Goal: Task Accomplishment & Management: Complete application form

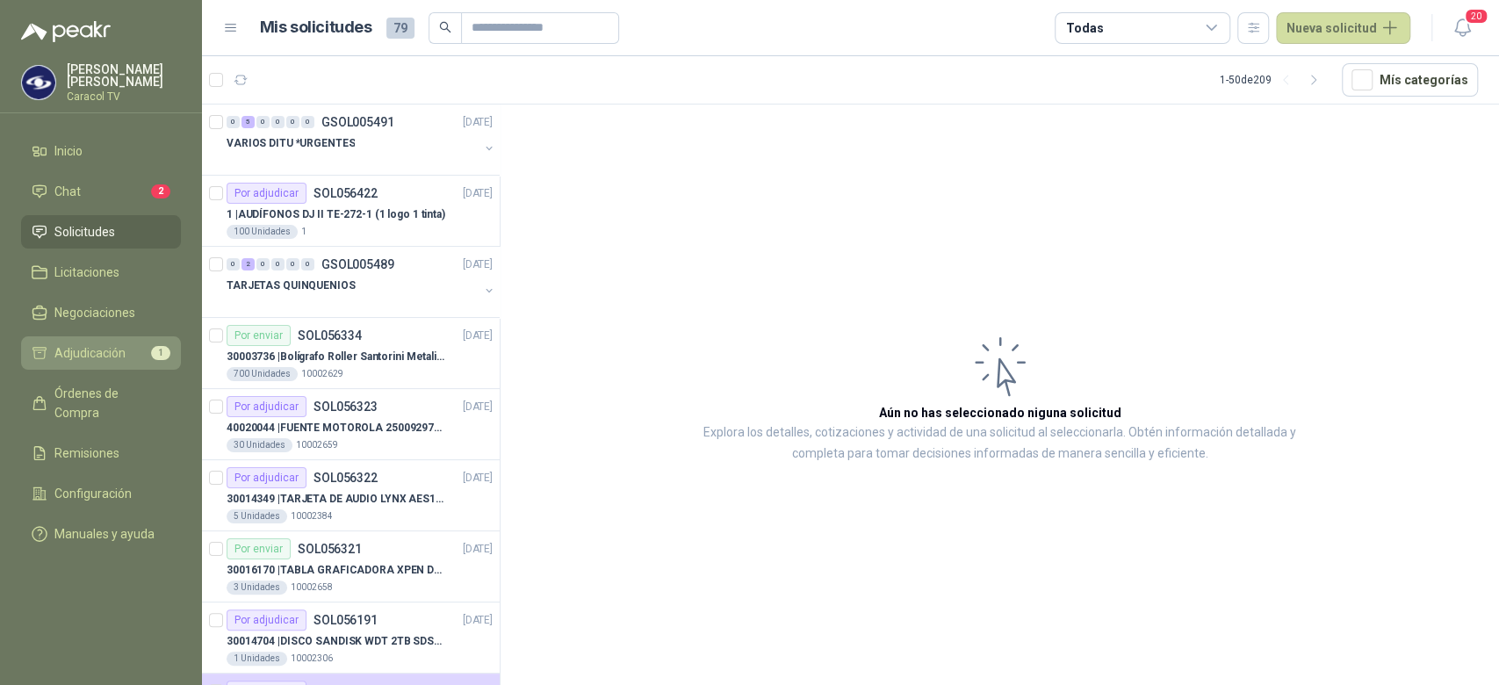
click at [110, 344] on span "Adjudicación" at bounding box center [89, 352] width 71 height 19
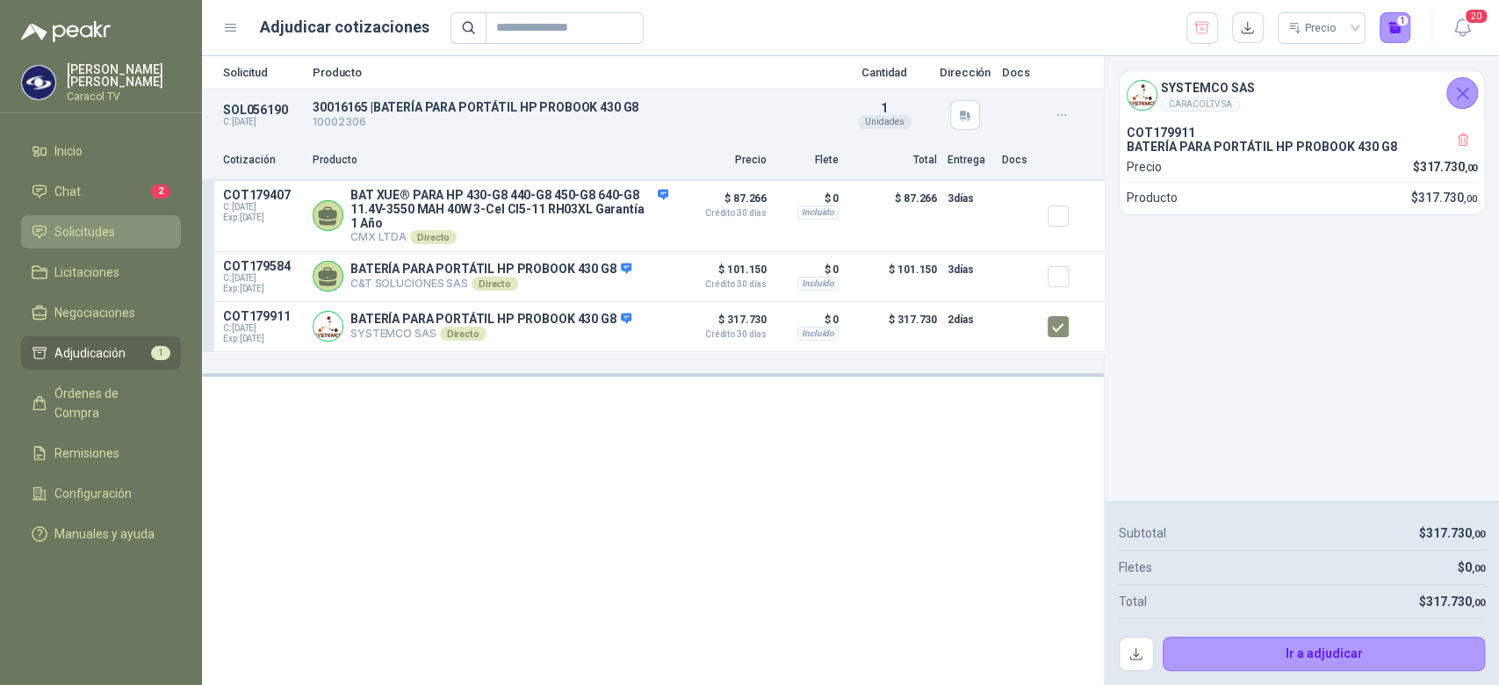
click at [93, 233] on span "Solicitudes" at bounding box center [84, 231] width 61 height 19
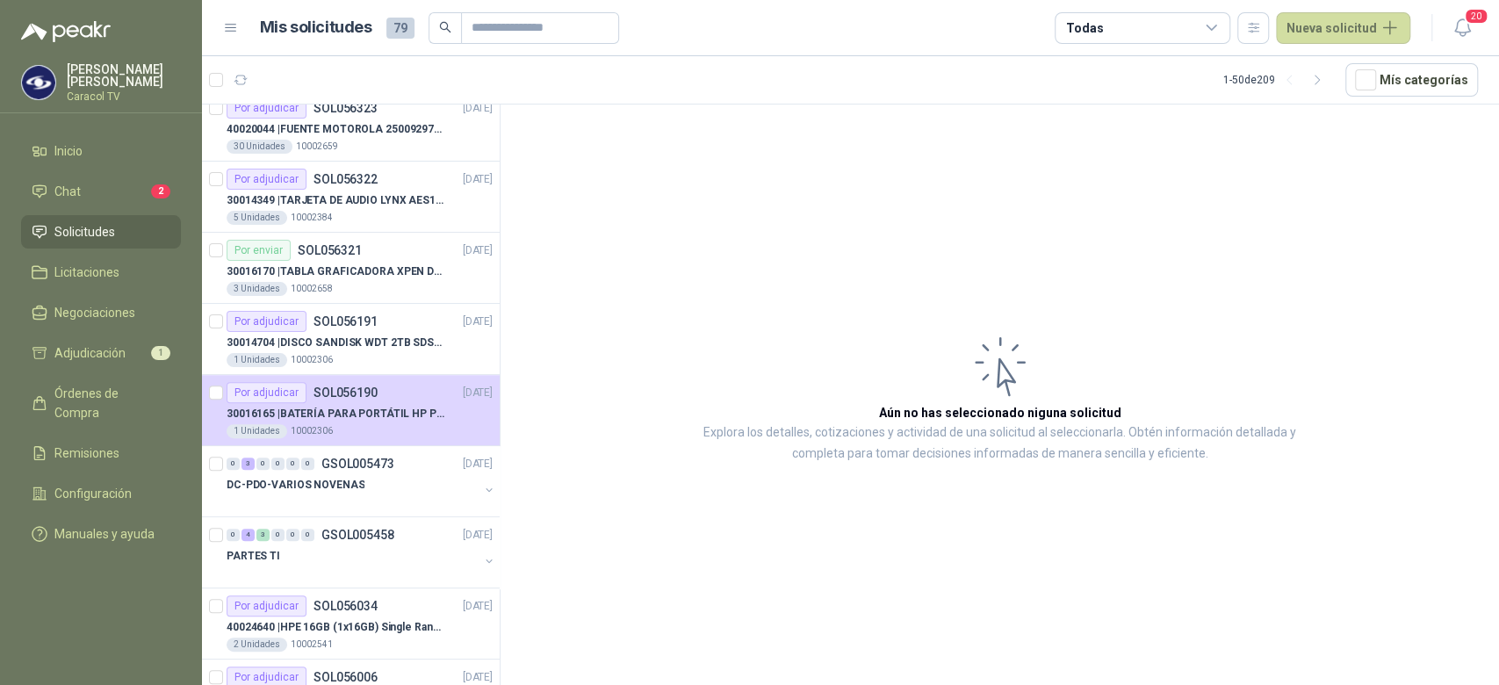
scroll to position [337, 0]
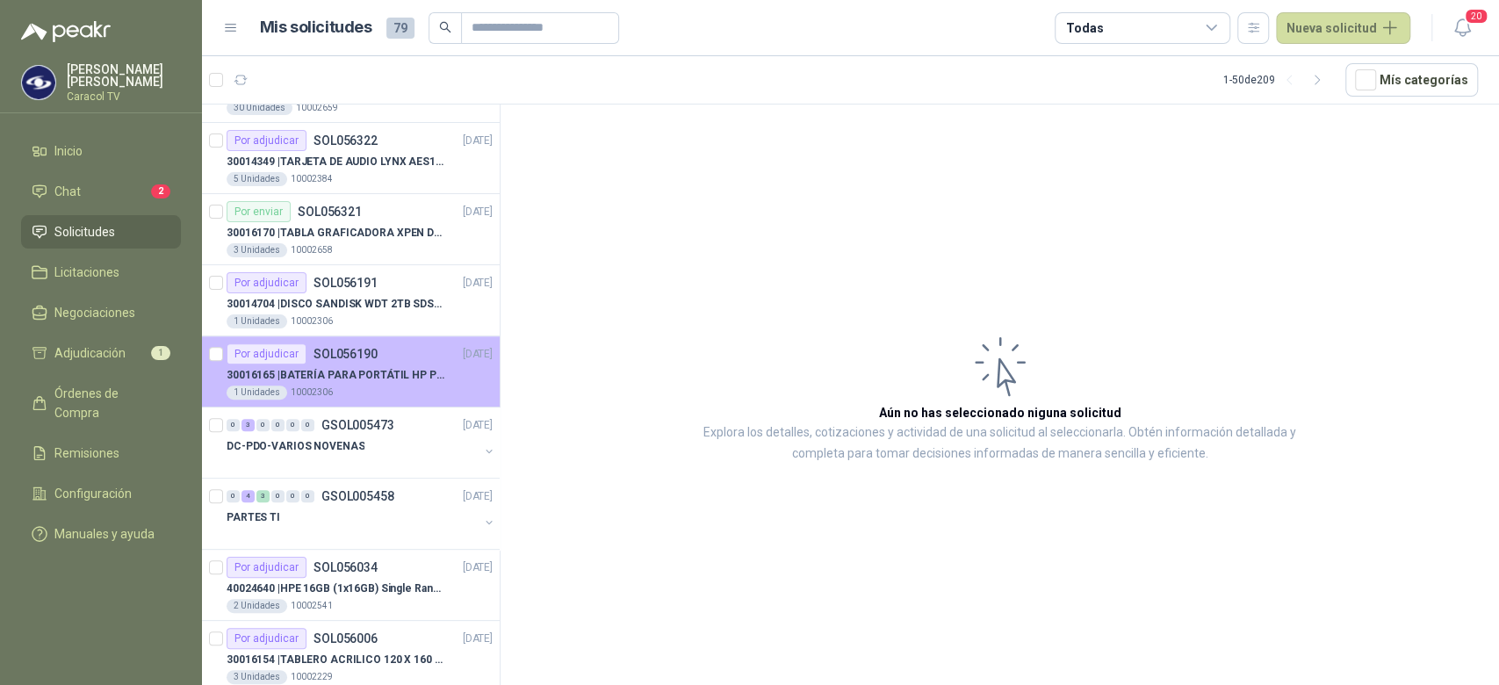
click at [373, 372] on p "30016165 | BATERÍA PARA PORTÁTIL HP PROBOOK 430 G8" at bounding box center [336, 375] width 219 height 17
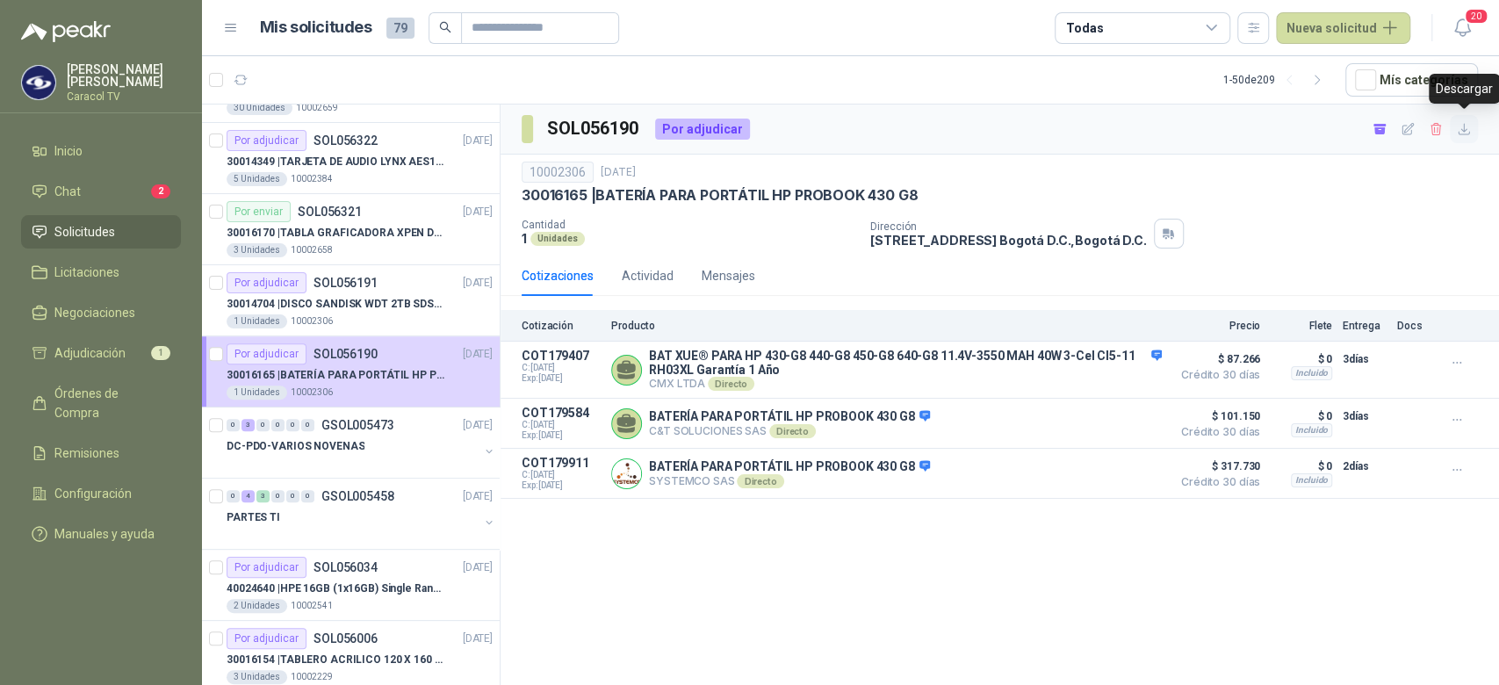
click at [1461, 127] on icon "button" at bounding box center [1464, 129] width 15 height 15
click at [102, 348] on span "Adjudicación" at bounding box center [89, 352] width 71 height 19
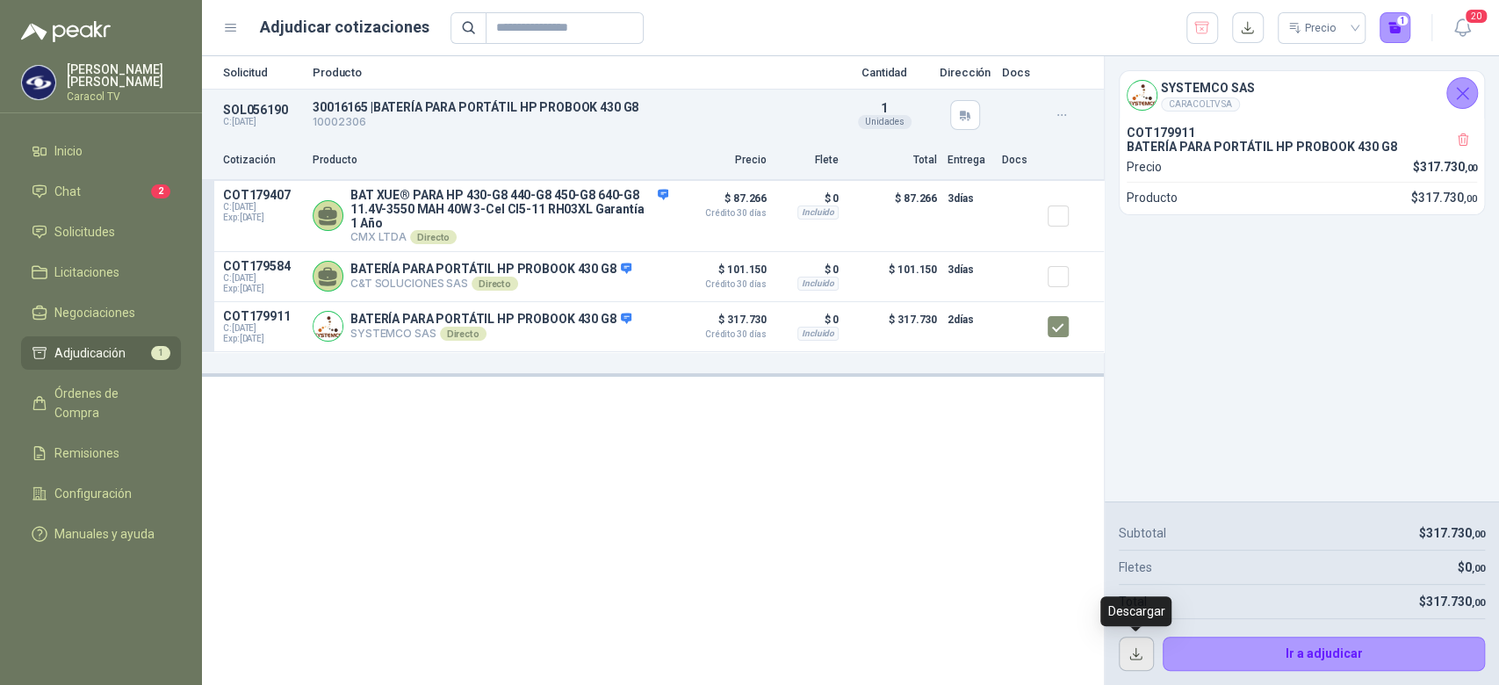
click at [1144, 658] on button "button" at bounding box center [1136, 654] width 35 height 35
click at [1240, 651] on button "Ir a adjudicar" at bounding box center [1324, 654] width 323 height 35
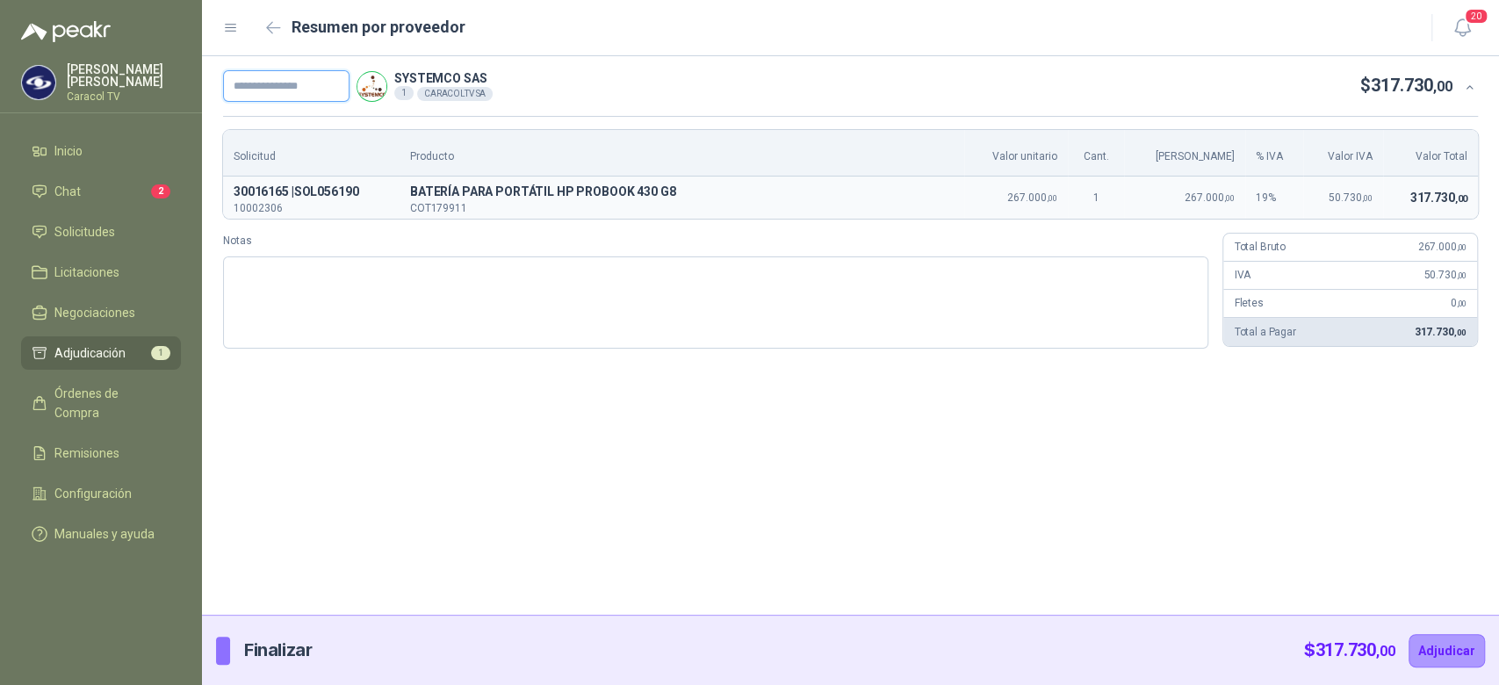
click at [294, 95] on input "text" at bounding box center [286, 86] width 126 height 32
paste input "**********"
type input "**********"
click at [1445, 647] on button "Adjudicar" at bounding box center [1447, 650] width 76 height 33
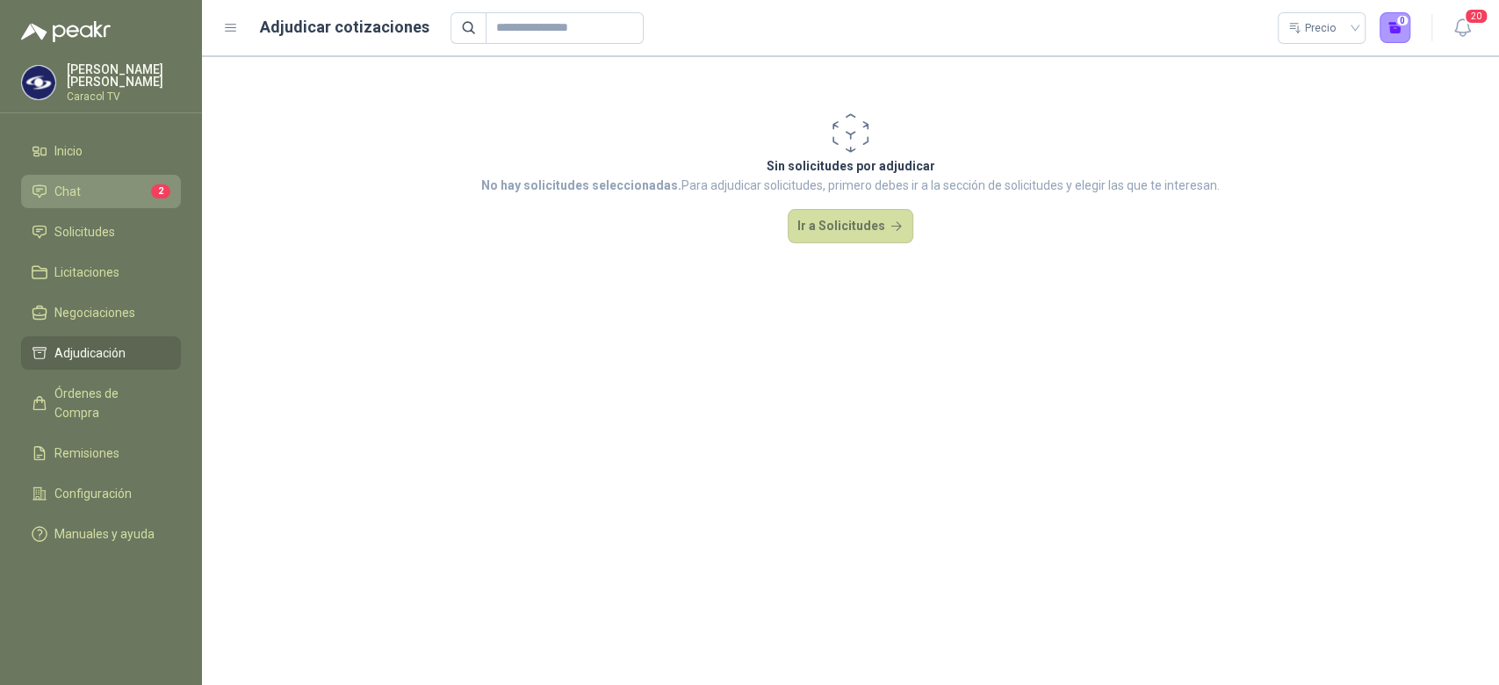
click at [68, 193] on span "Chat" at bounding box center [67, 191] width 26 height 19
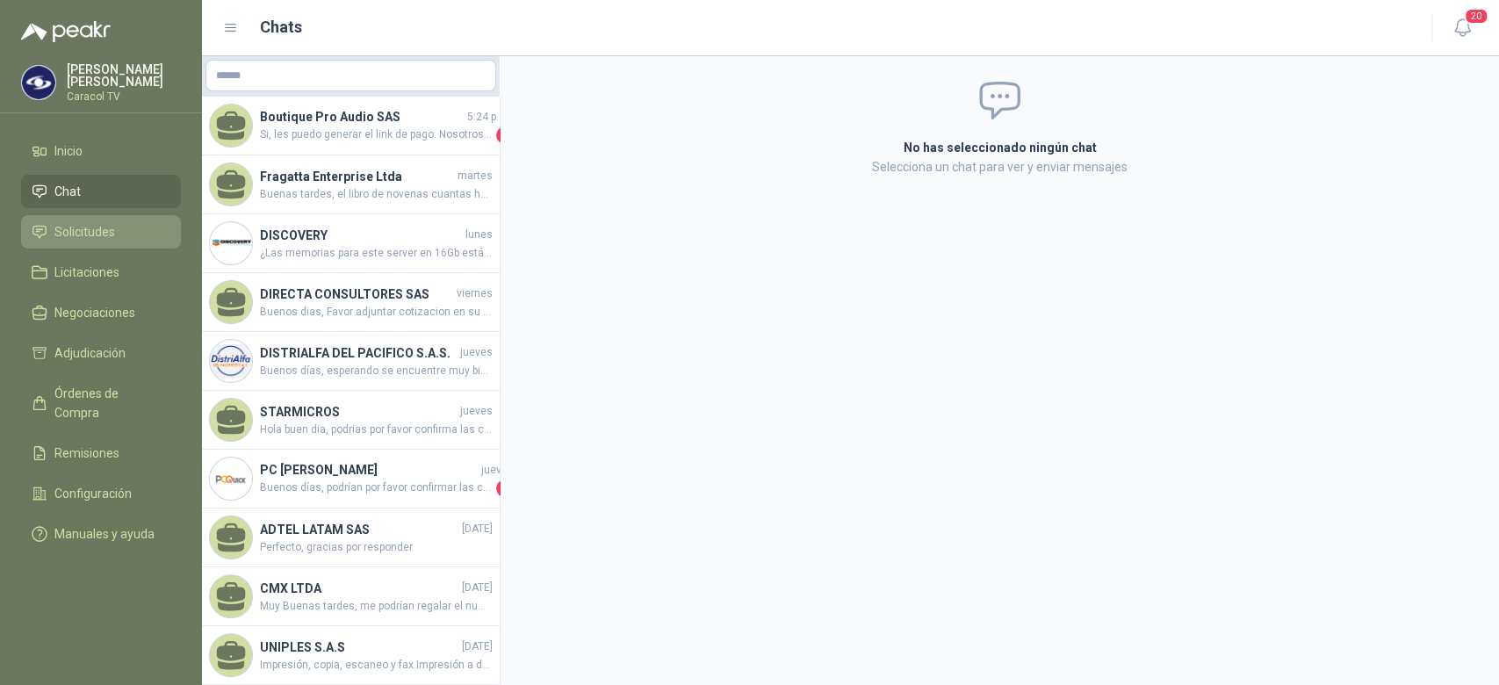
click at [69, 231] on span "Solicitudes" at bounding box center [84, 231] width 61 height 19
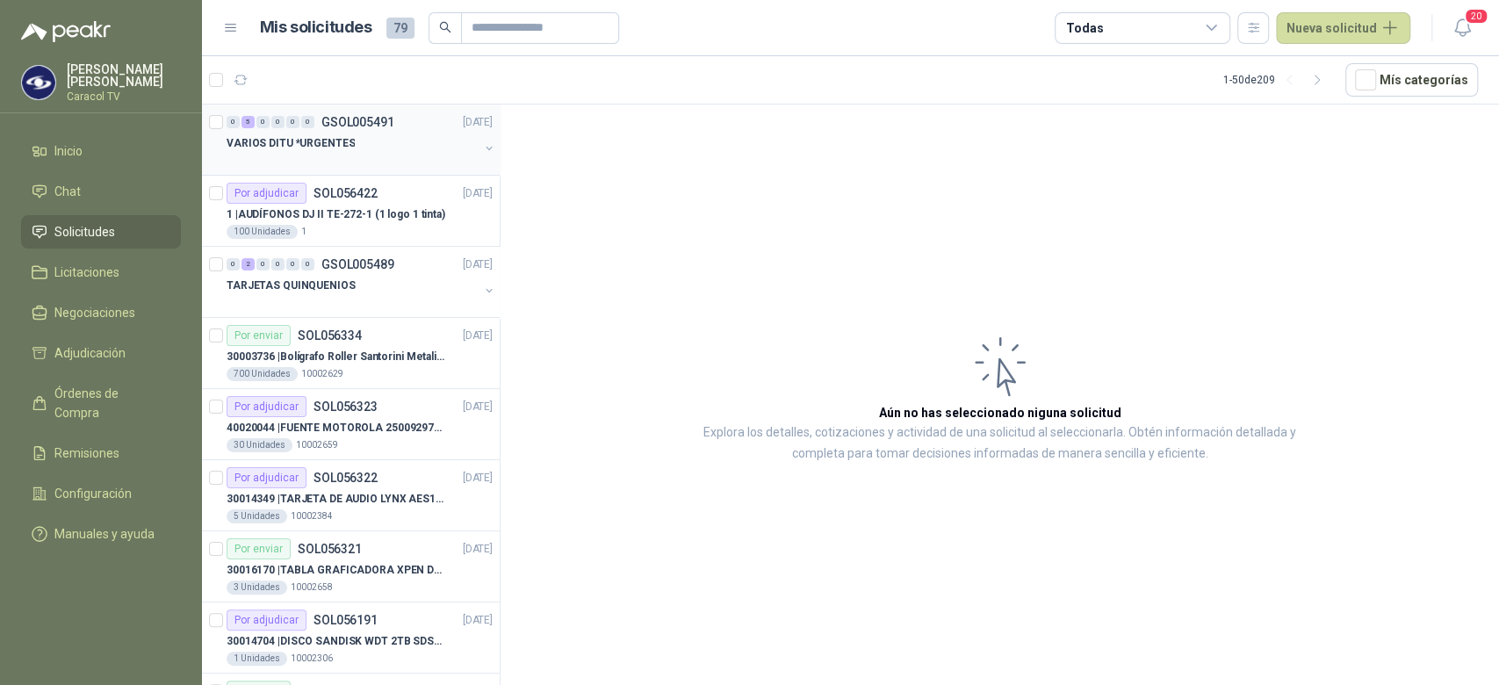
click at [336, 155] on div at bounding box center [353, 161] width 252 height 14
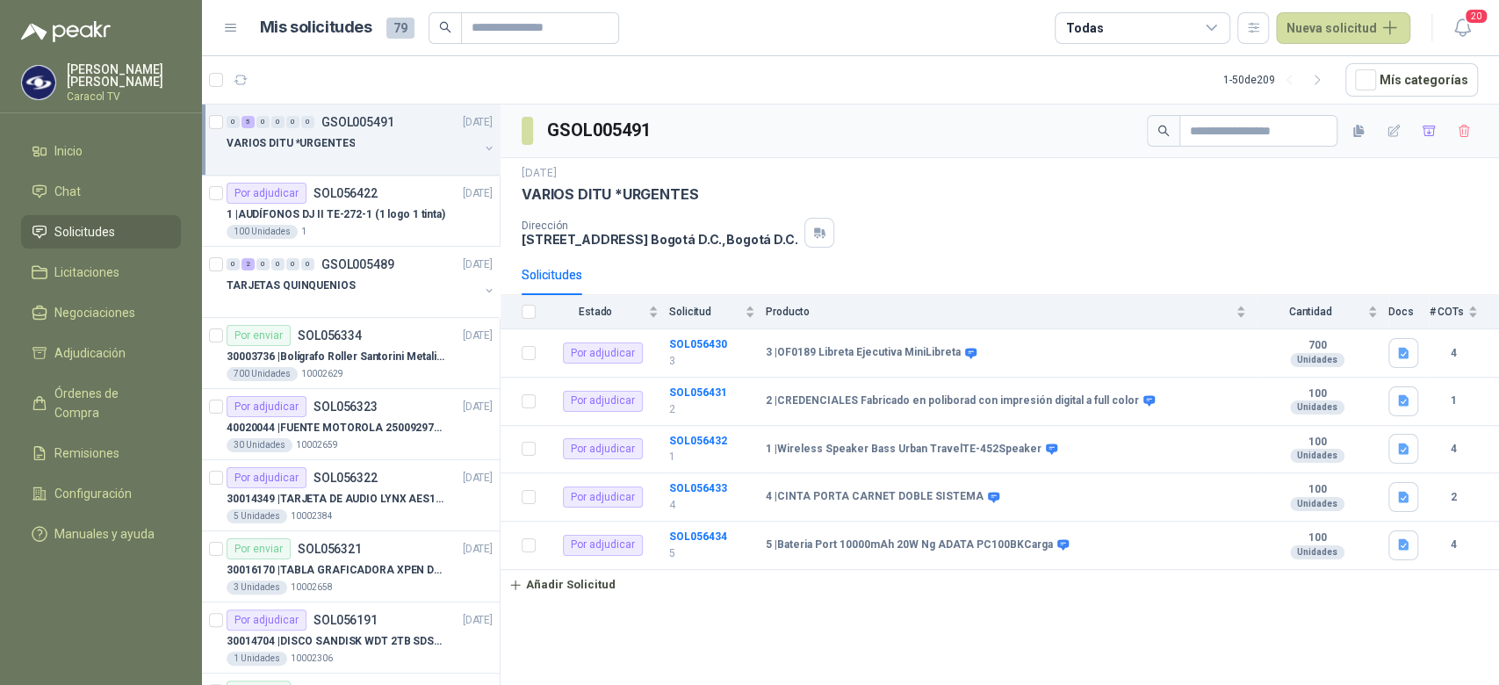
click at [425, 159] on div at bounding box center [353, 161] width 252 height 14
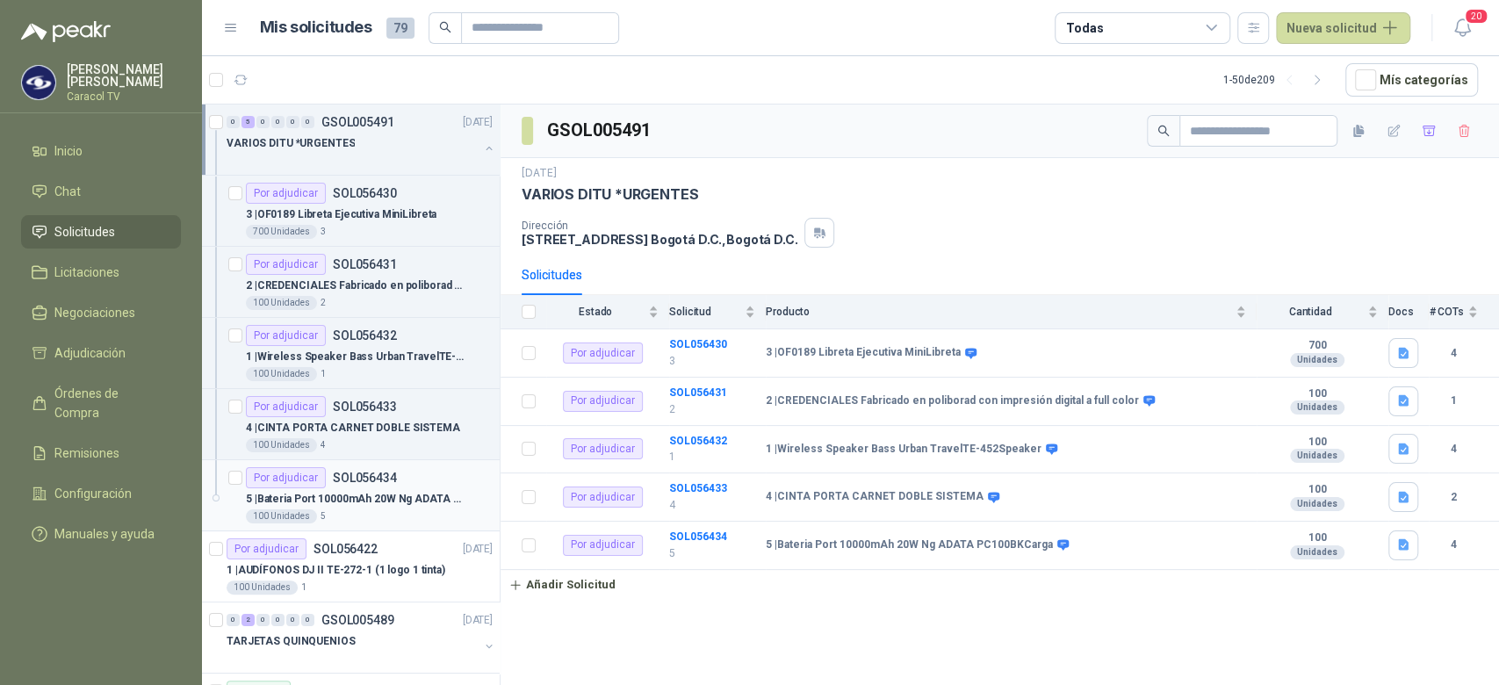
click at [412, 491] on p "5 | Bateria Port 10000mAh 20W Ng ADATA PC100BKCarga" at bounding box center [355, 499] width 219 height 17
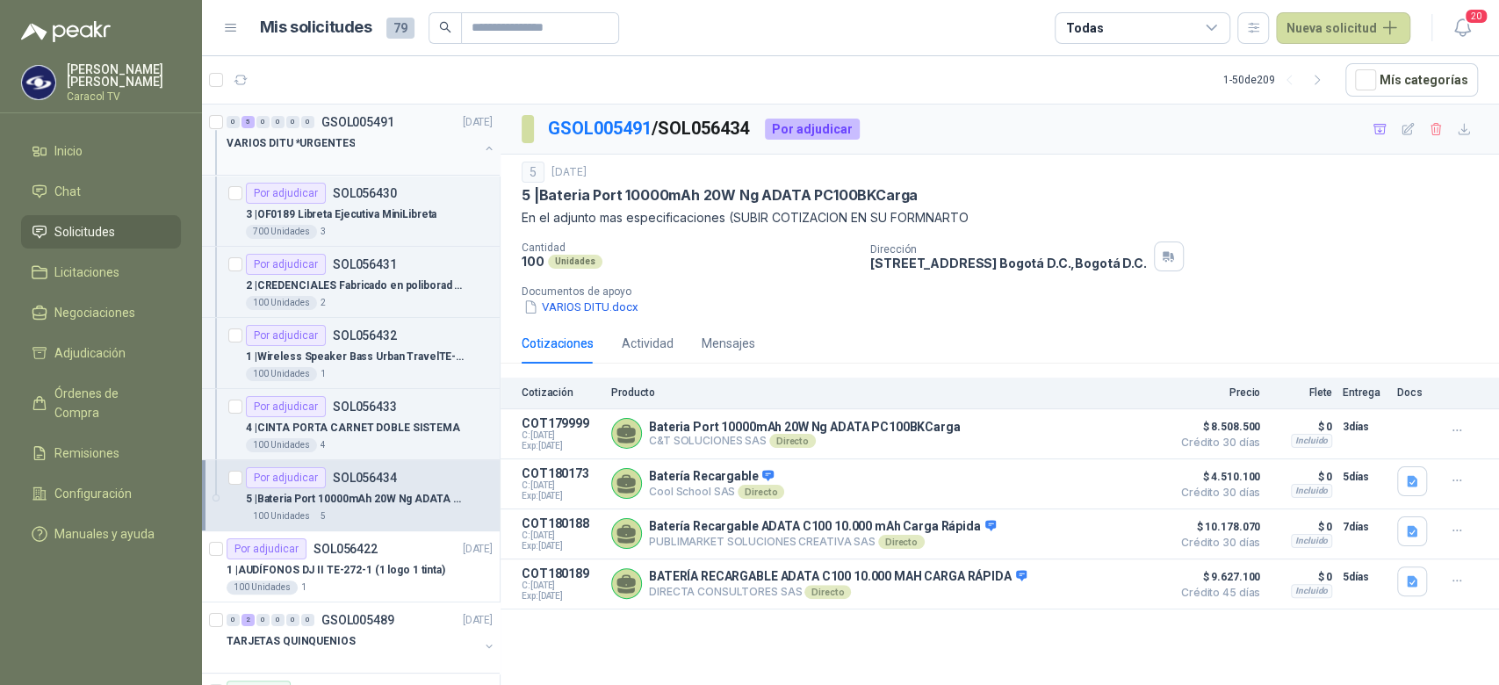
click at [458, 154] on div at bounding box center [353, 161] width 252 height 14
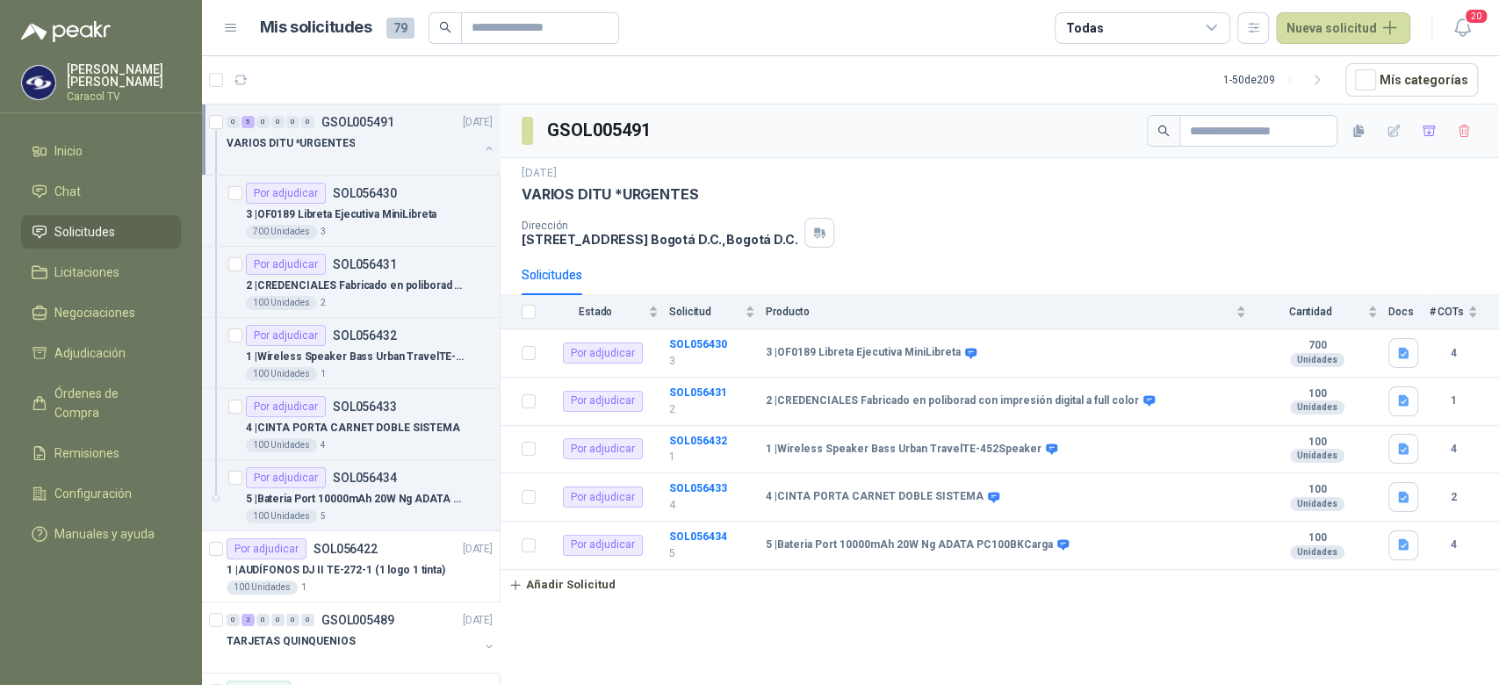
click at [482, 149] on button "button" at bounding box center [489, 148] width 14 height 14
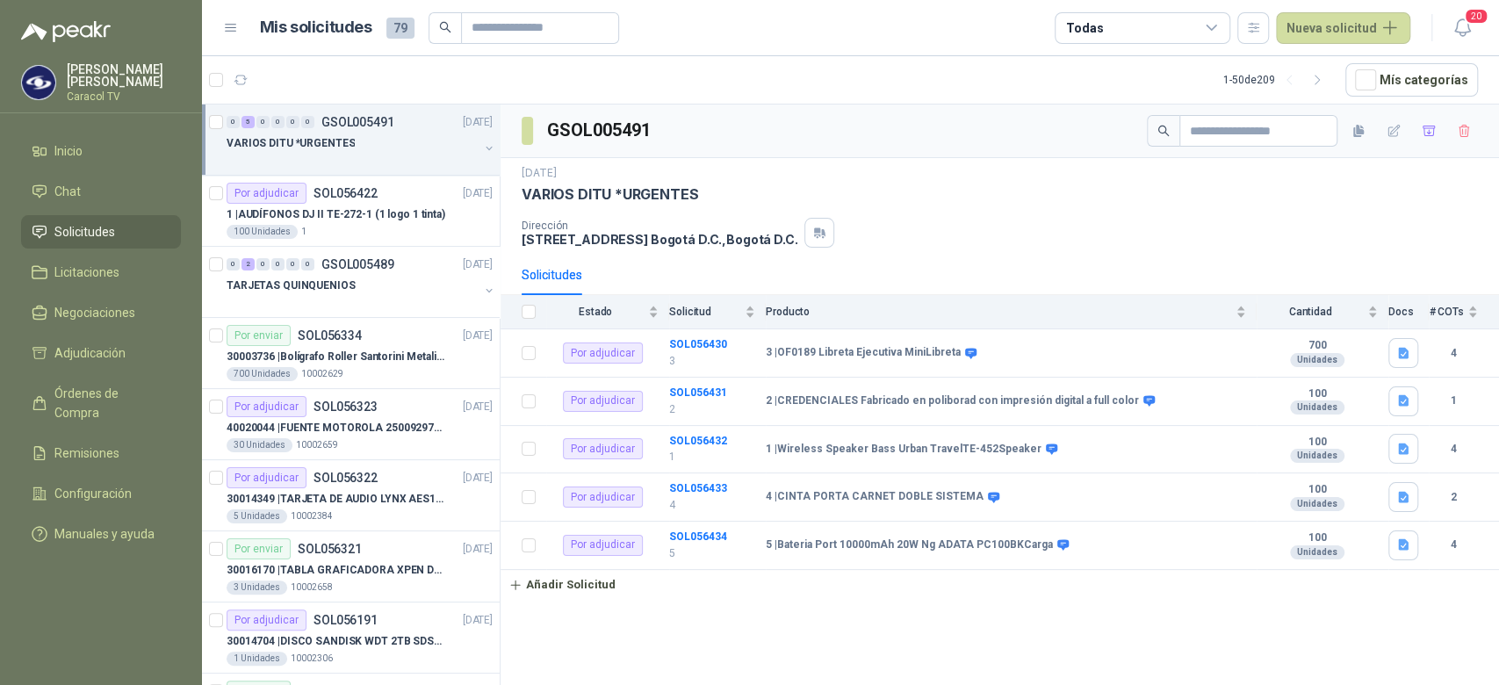
click at [104, 231] on span "Solicitudes" at bounding box center [84, 231] width 61 height 19
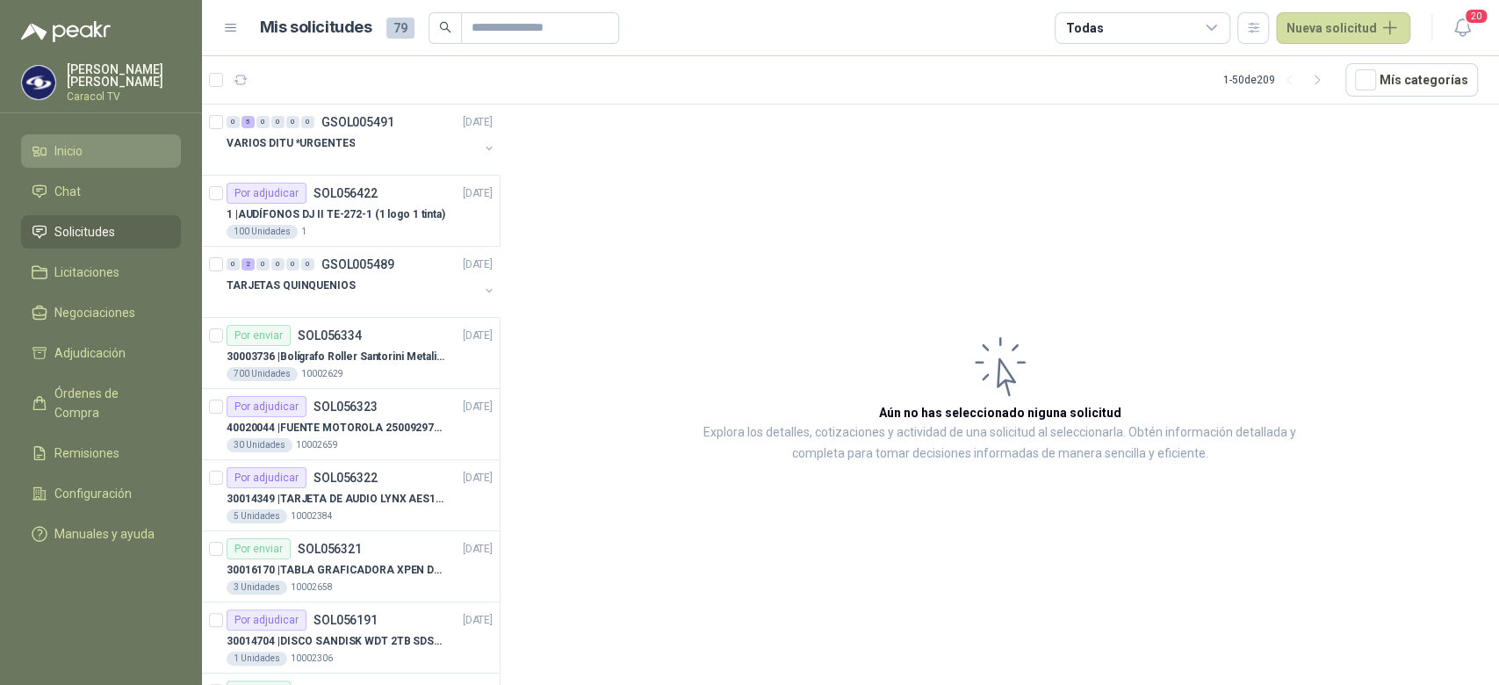
click at [79, 158] on span "Inicio" at bounding box center [68, 150] width 28 height 19
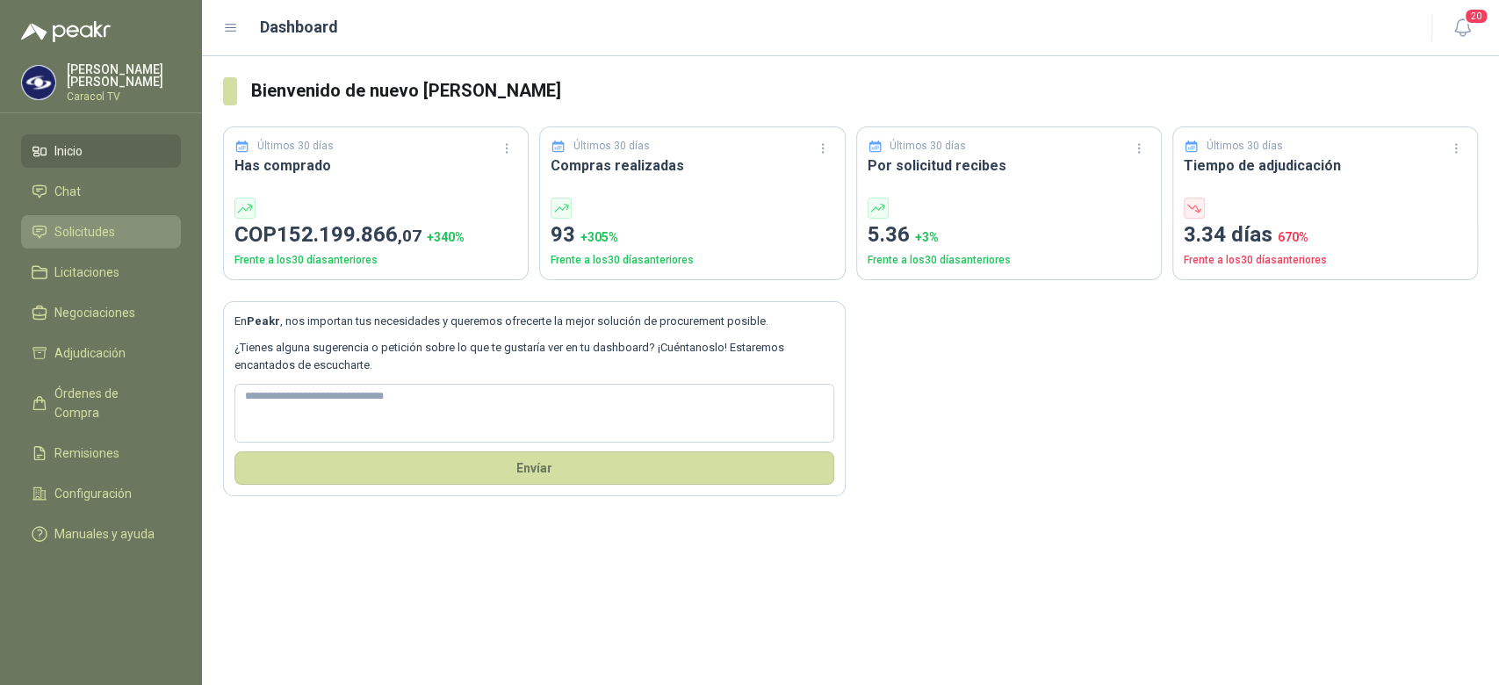
click at [98, 242] on link "Solicitudes" at bounding box center [101, 231] width 160 height 33
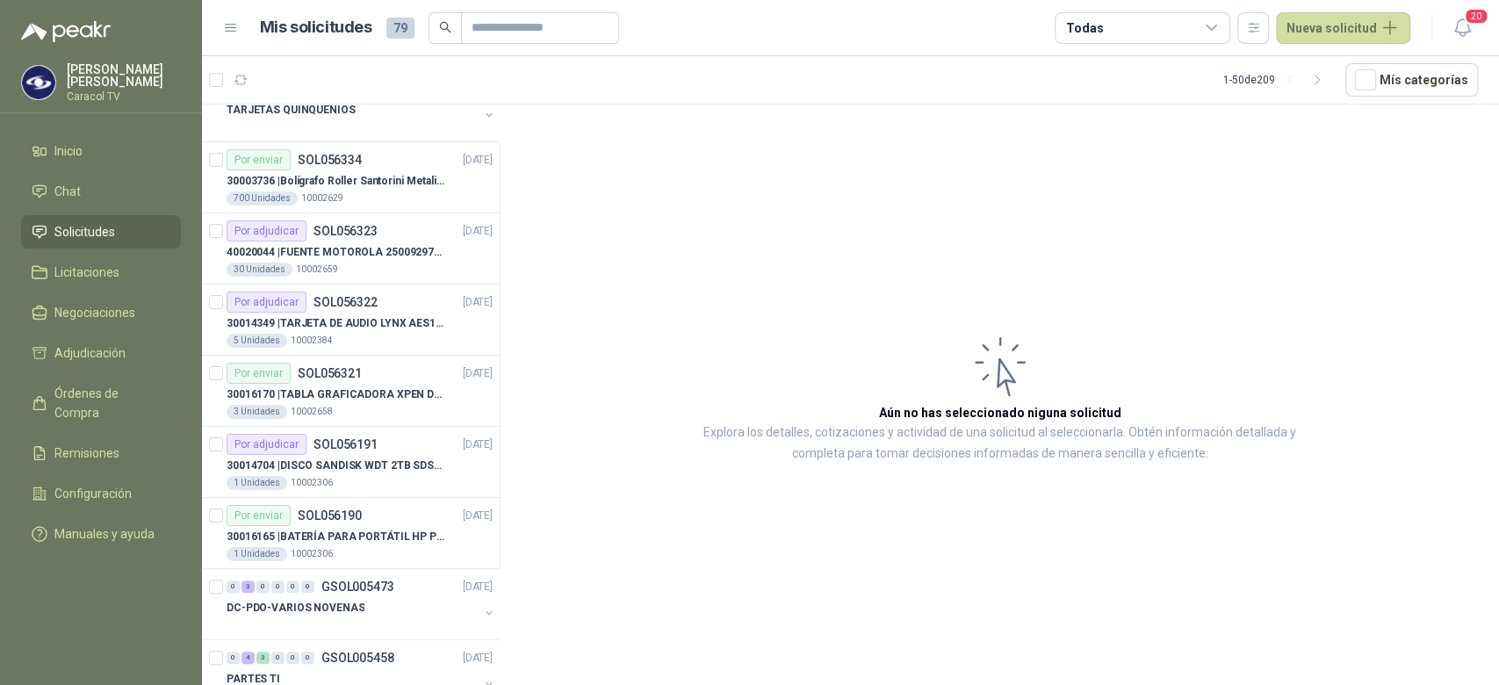
scroll to position [181, 0]
